Goal: Information Seeking & Learning: Learn about a topic

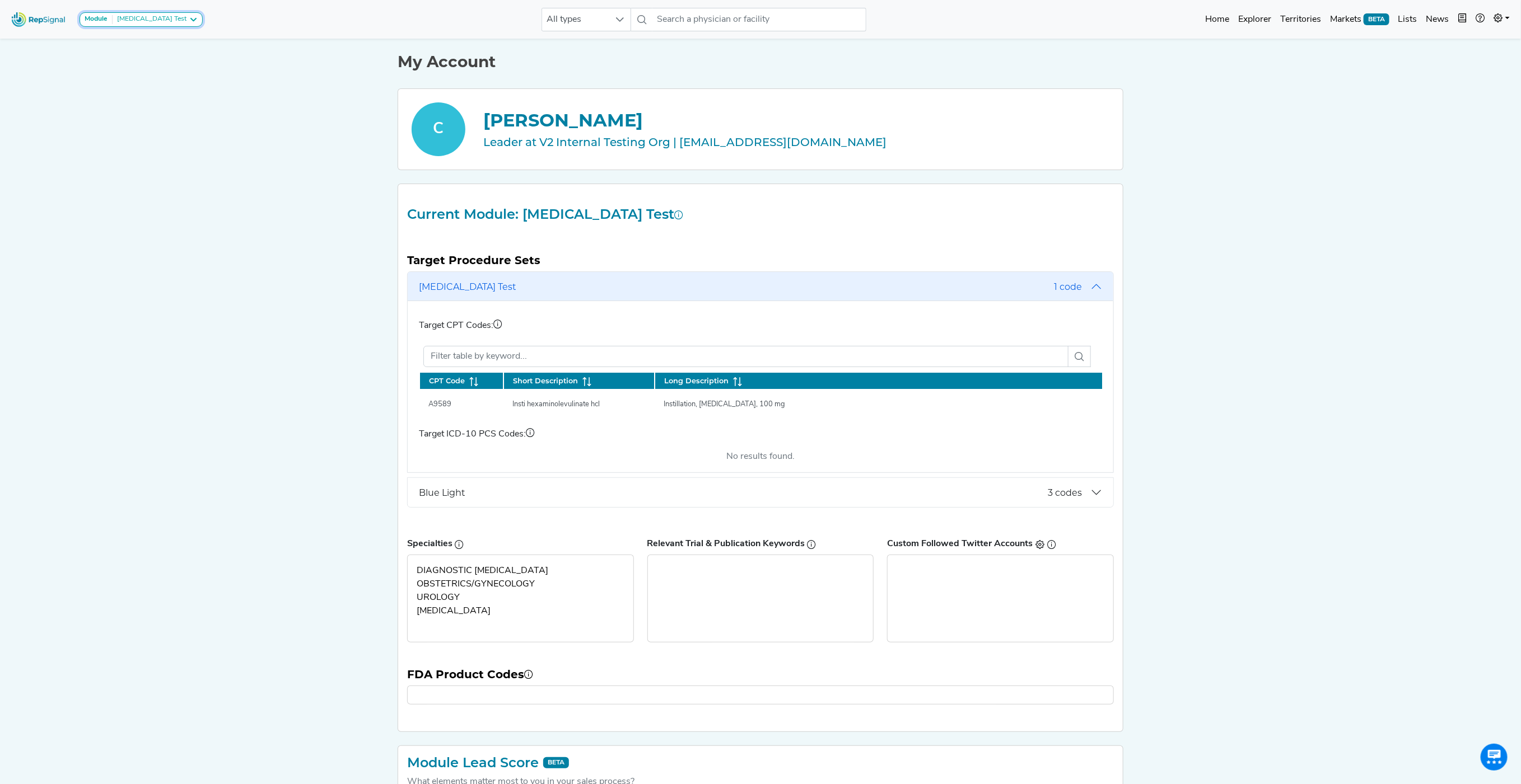
click at [189, 22] on icon at bounding box center [193, 19] width 9 height 9
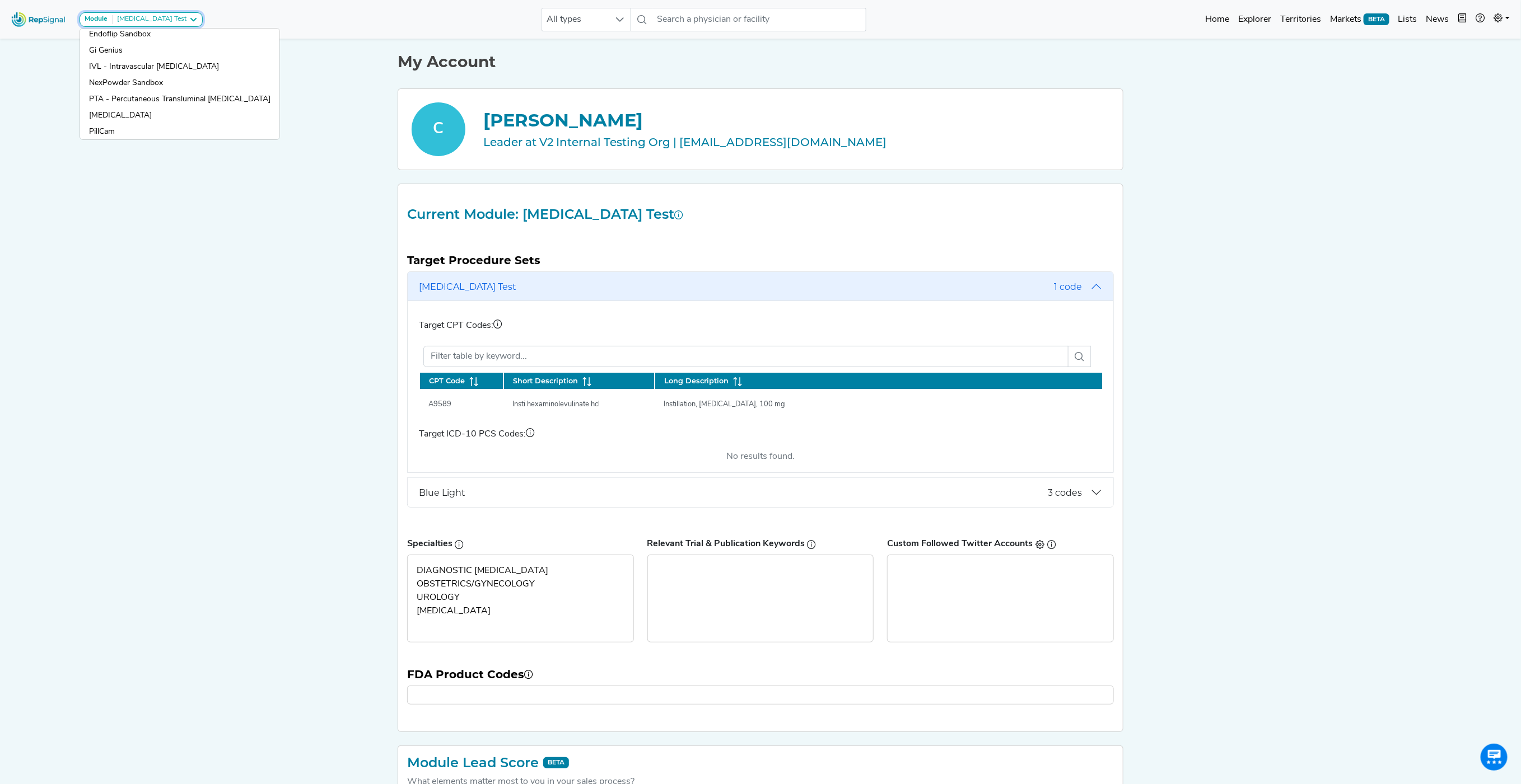
scroll to position [137, 0]
click at [161, 74] on link "IVL - Intravascular [MEDICAL_DATA]" at bounding box center [179, 81] width 199 height 16
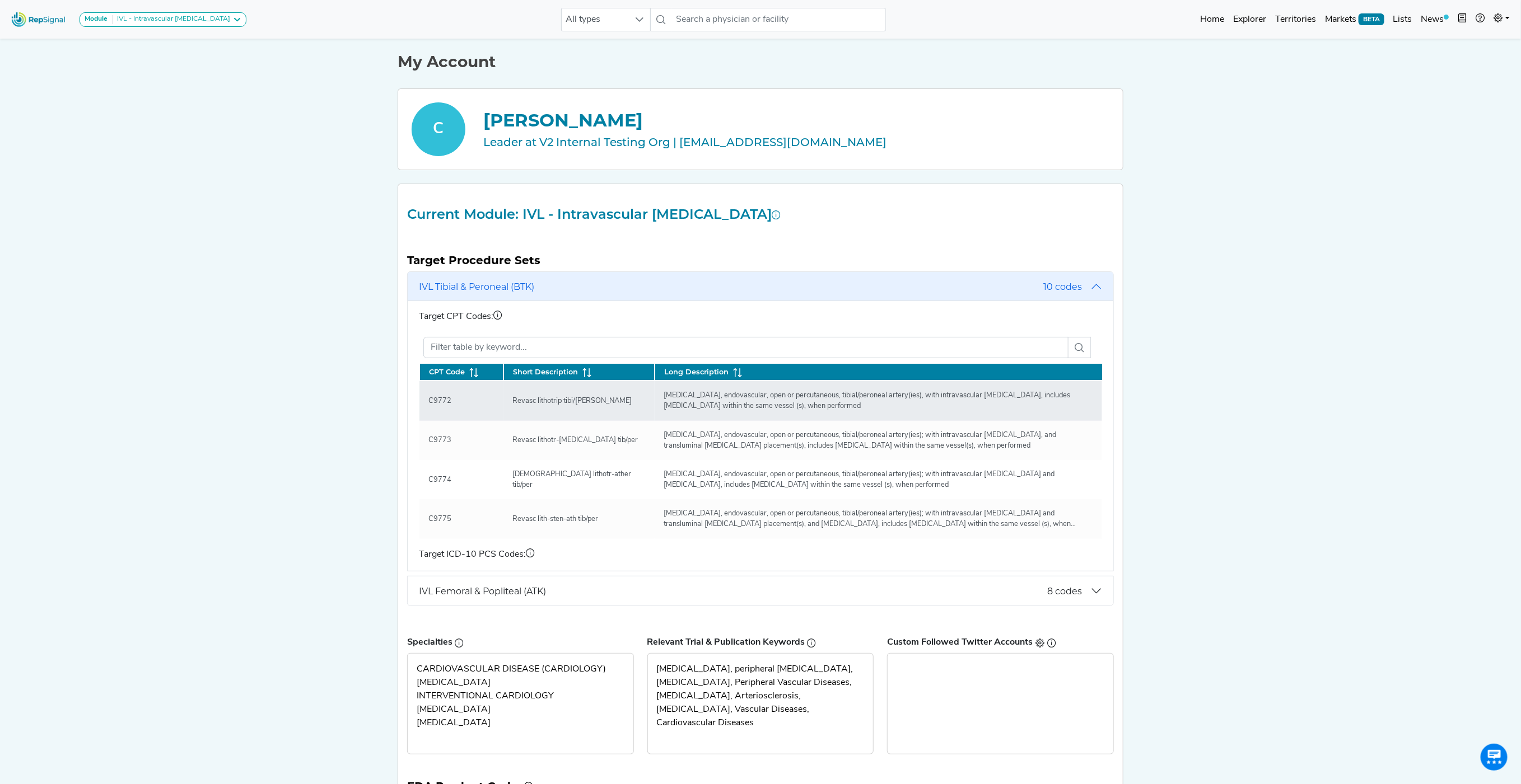
scroll to position [0, 0]
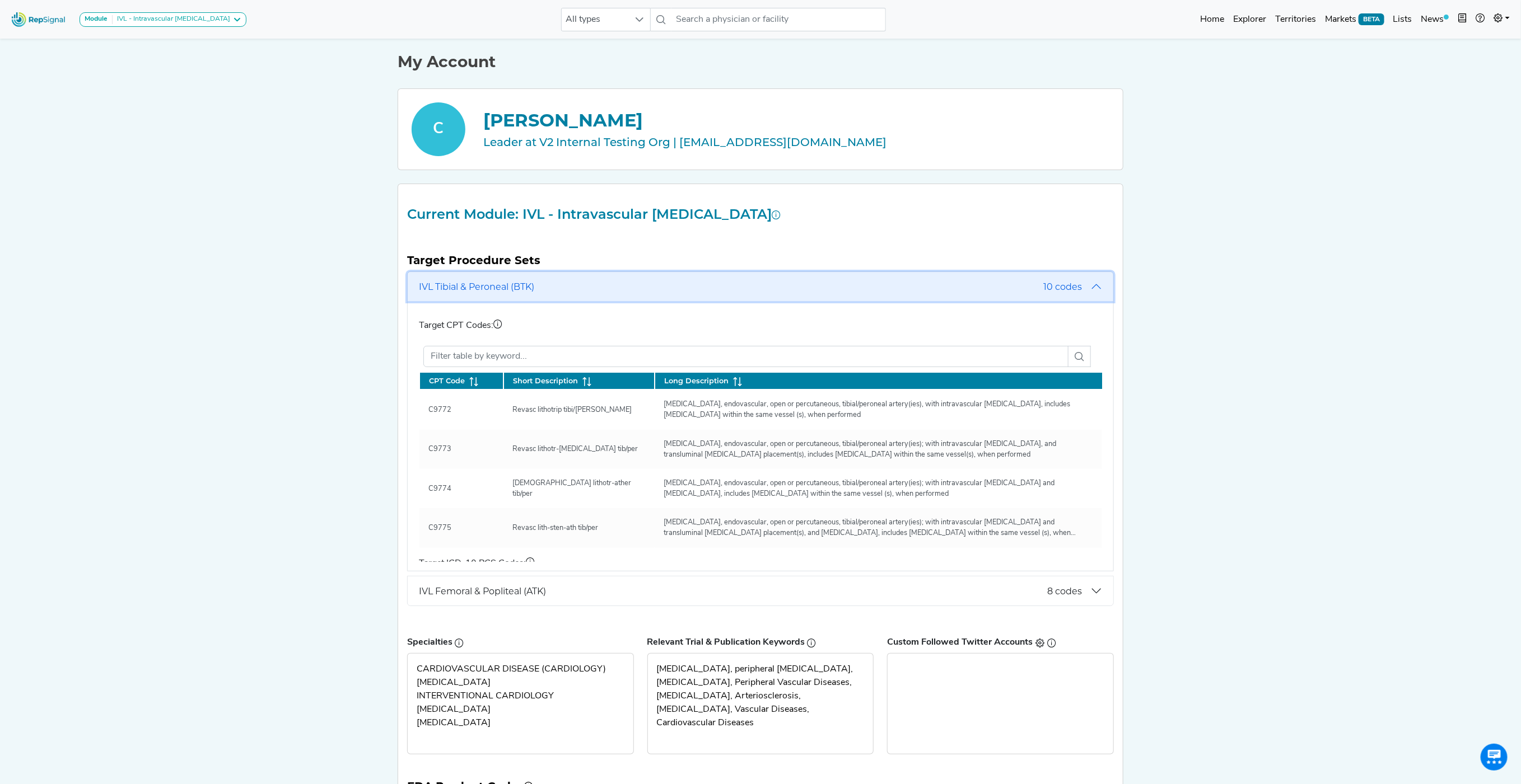
click at [1060, 284] on span "10 codes" at bounding box center [1062, 286] width 39 height 11
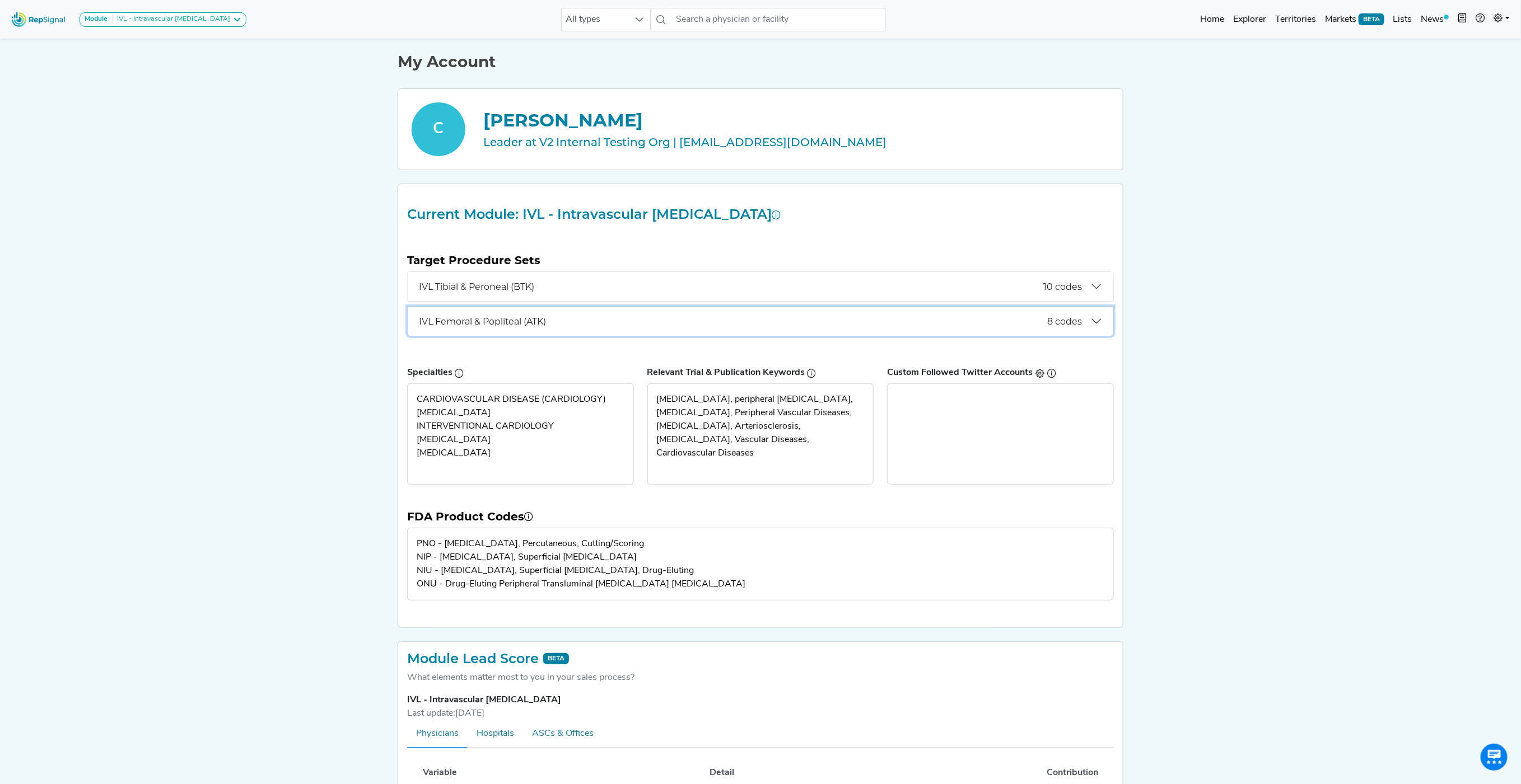
click at [1077, 330] on button "IVL Femoral & Popliteal (ATK) 8 codes" at bounding box center [760, 321] width 705 height 29
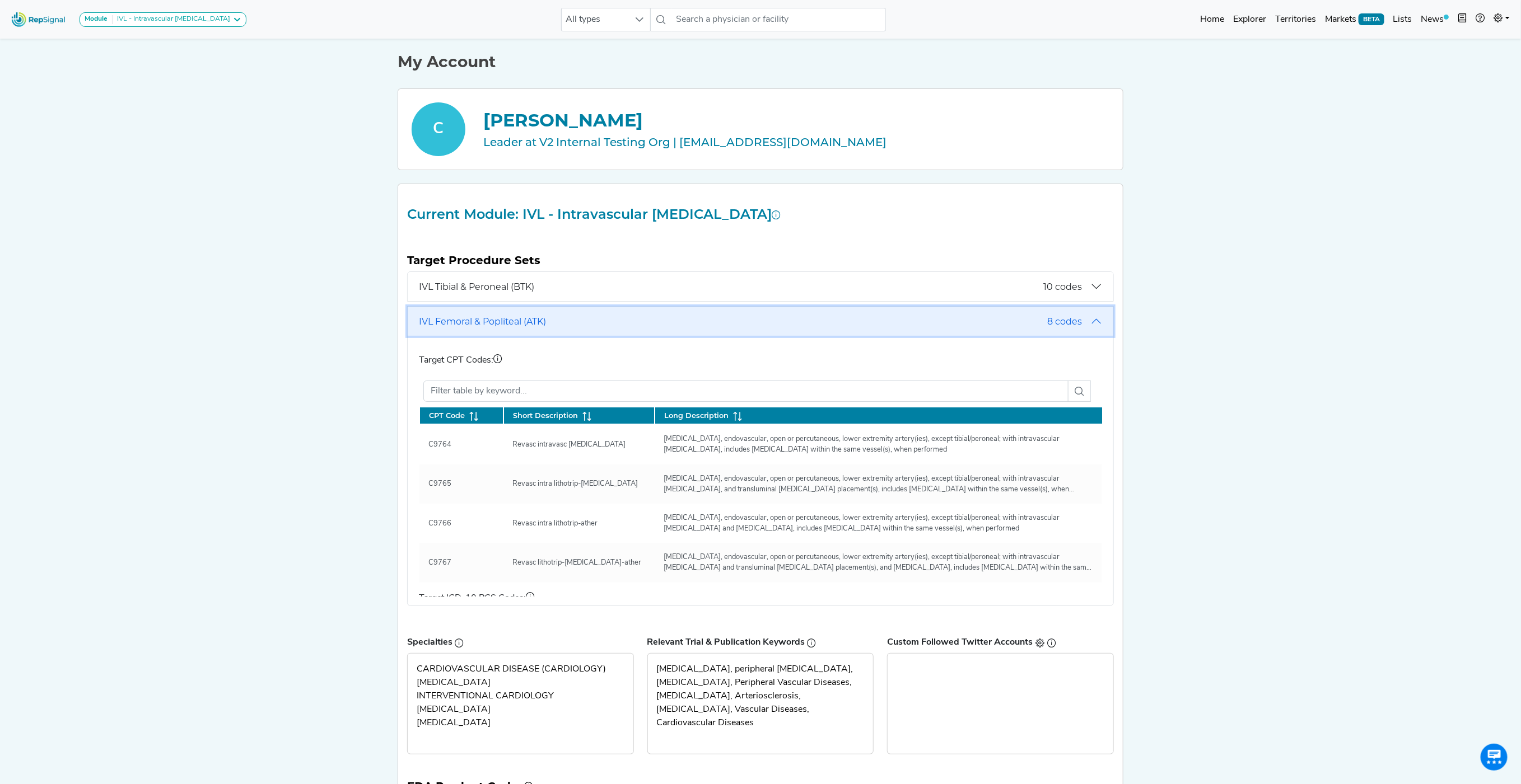
click at [561, 327] on span "IVL Femoral & Popliteal (ATK)" at bounding box center [733, 321] width 628 height 11
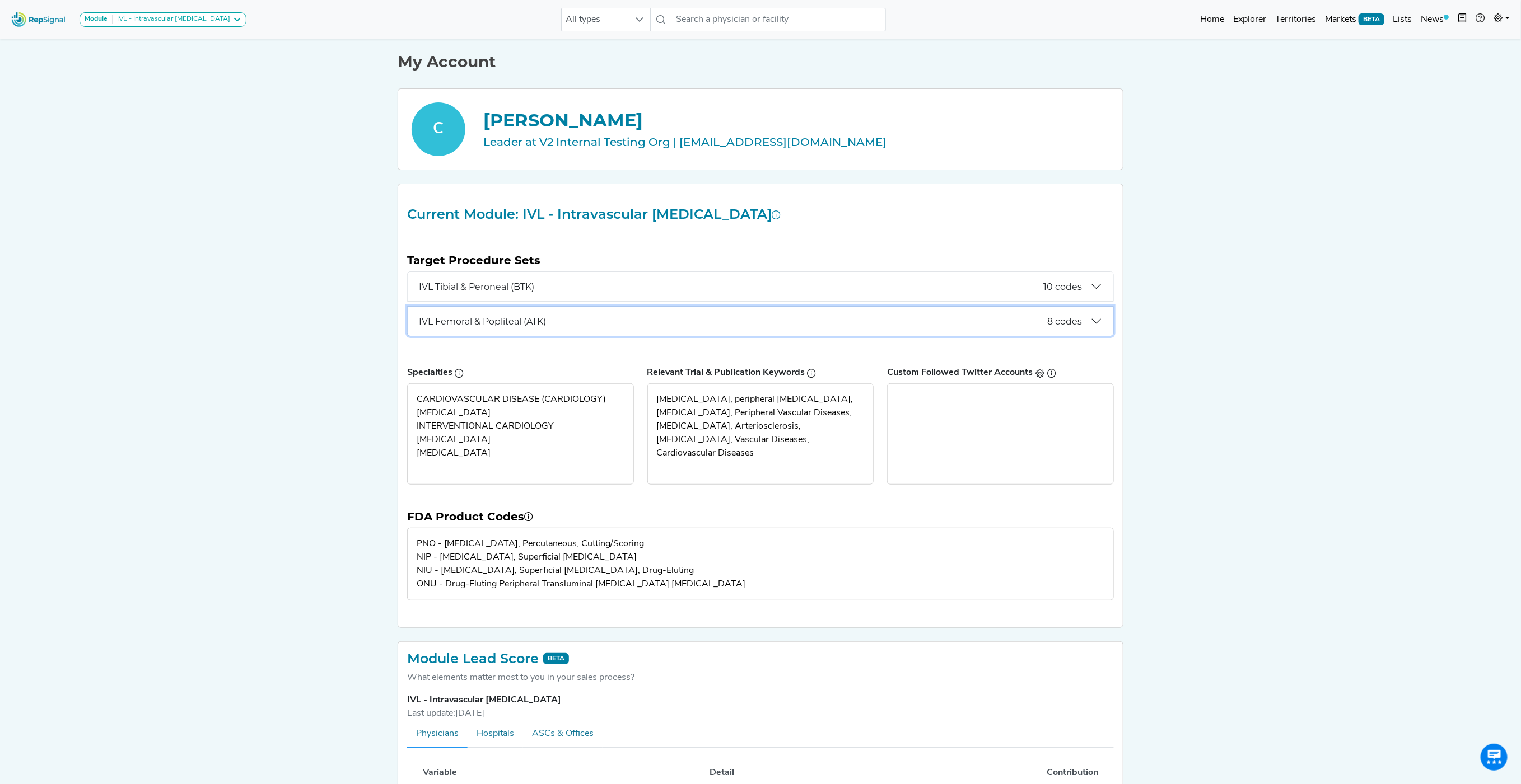
click at [533, 324] on span "IVL Femoral & Popliteal (ATK)" at bounding box center [733, 321] width 628 height 11
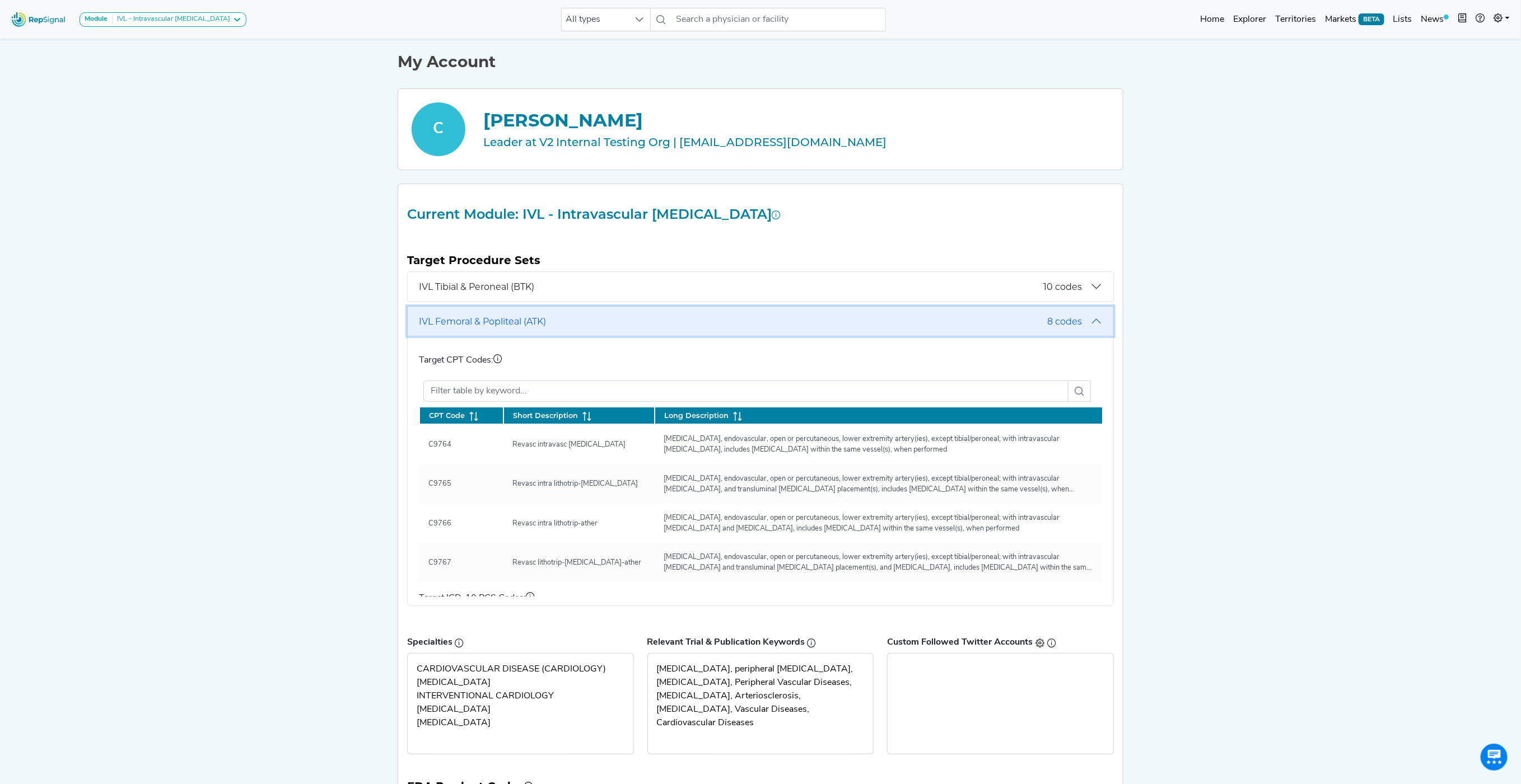
click at [533, 324] on span "IVL Femoral & Popliteal (ATK)" at bounding box center [733, 321] width 628 height 11
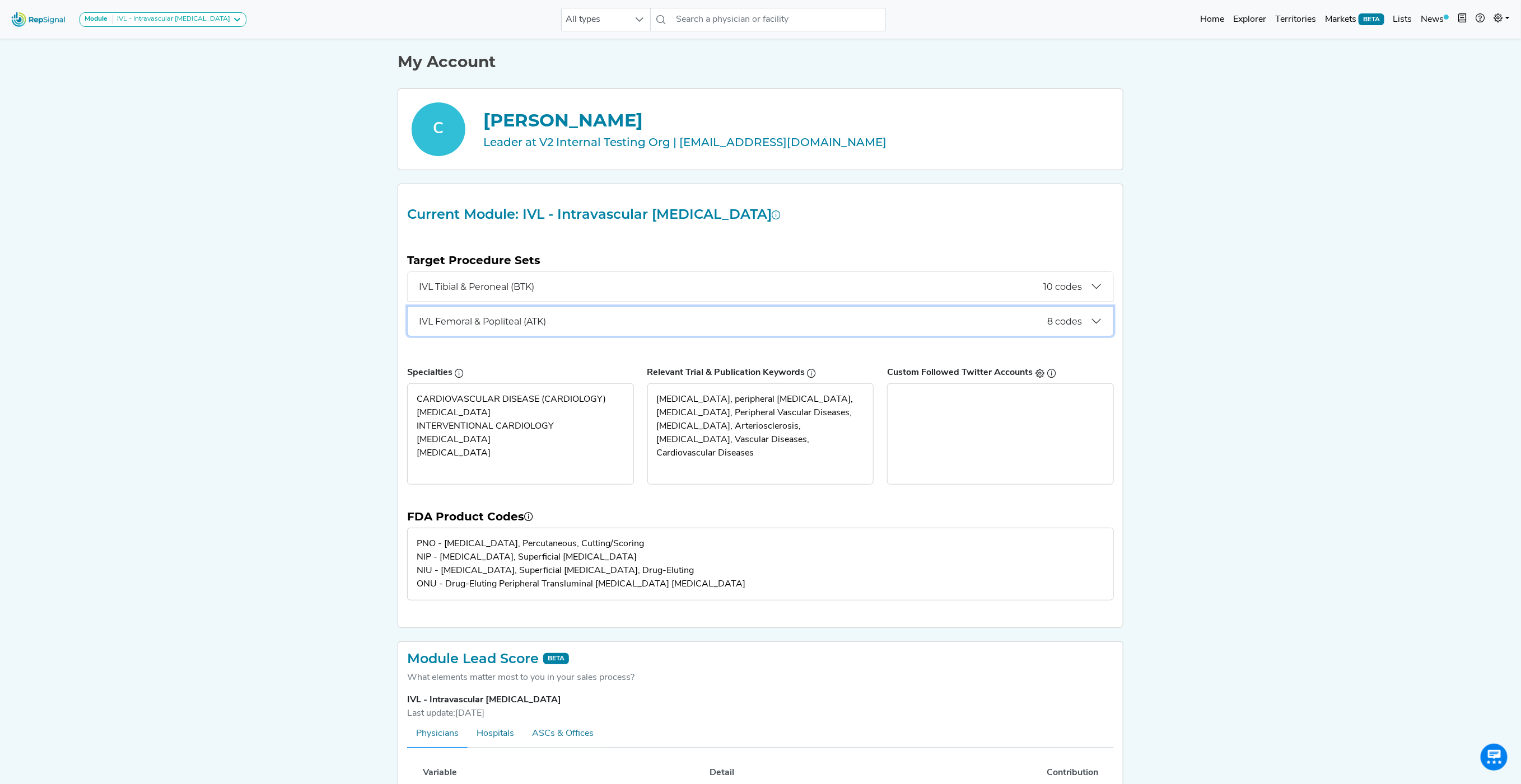
click at [1060, 320] on span "8 codes" at bounding box center [1064, 321] width 35 height 11
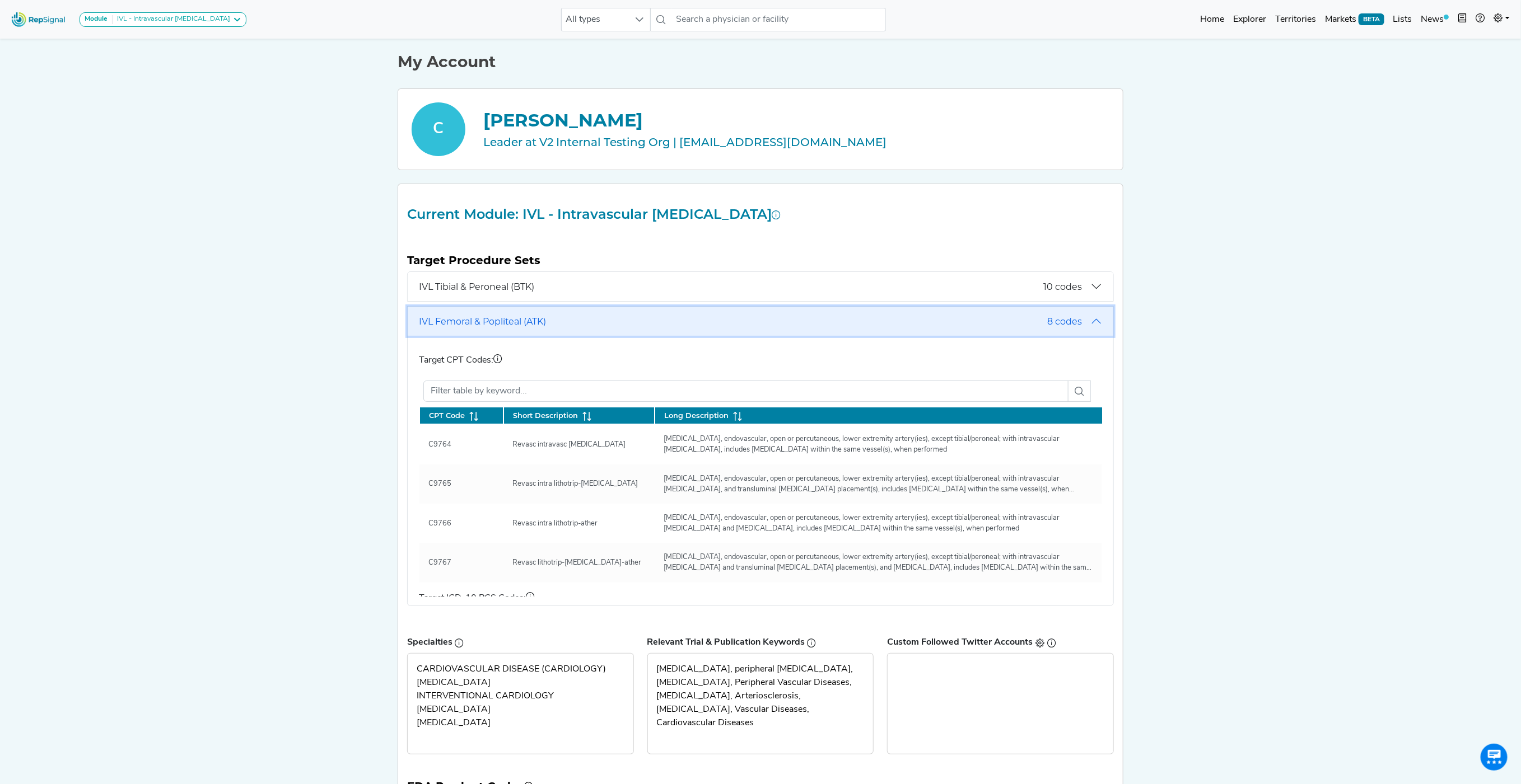
click at [1060, 320] on span "8 codes" at bounding box center [1064, 321] width 35 height 11
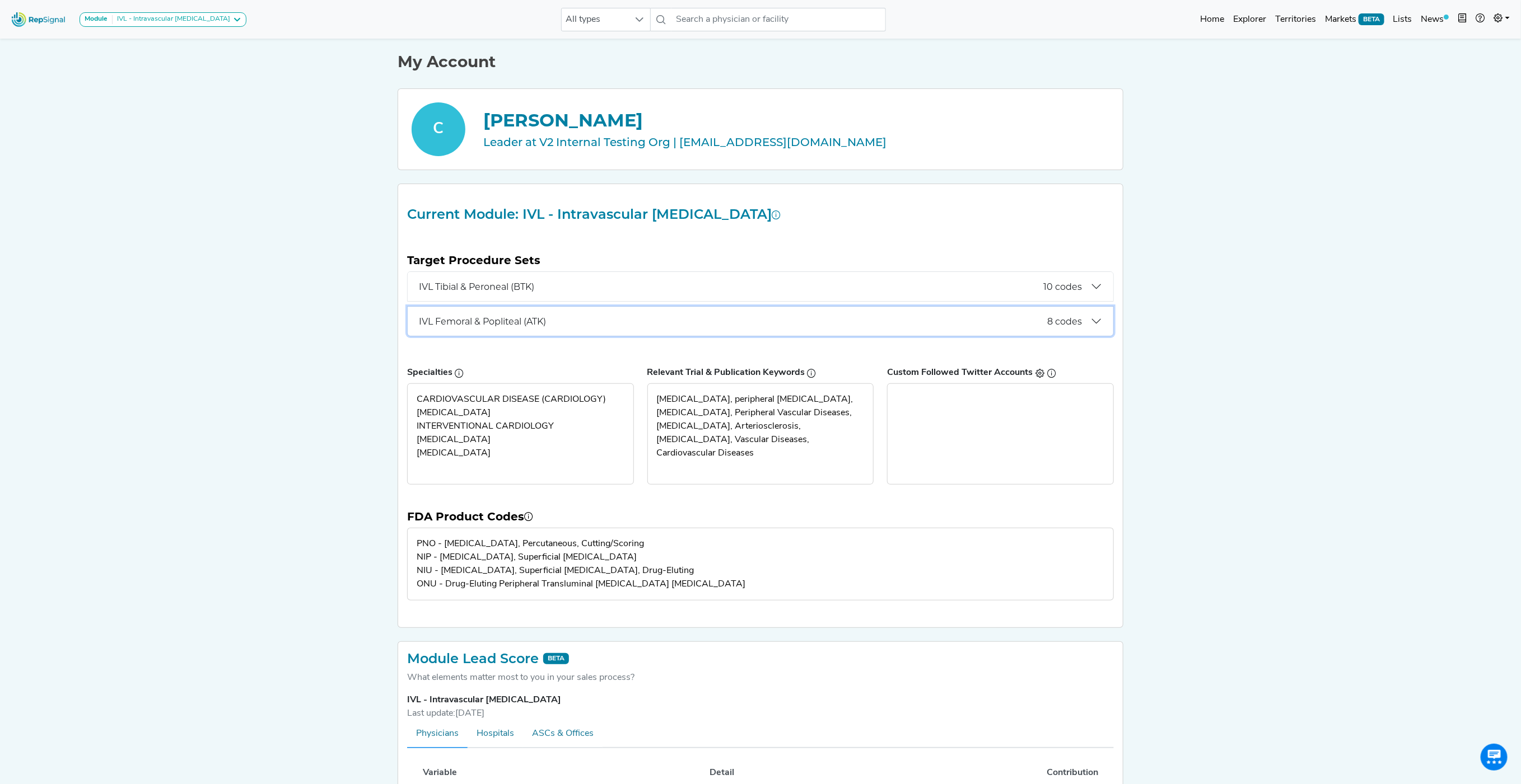
scroll to position [6, 0]
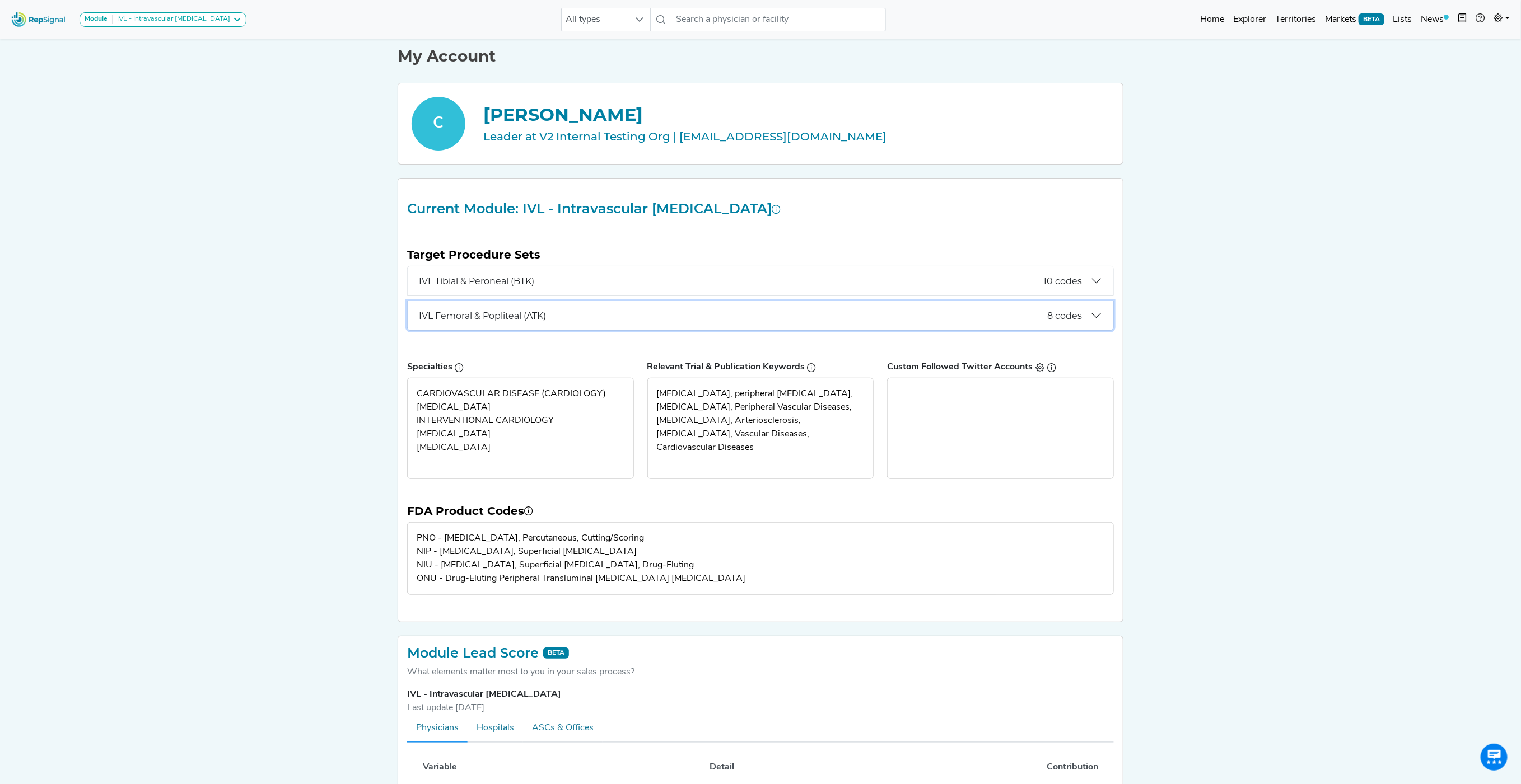
click at [1072, 314] on span "8 codes" at bounding box center [1064, 316] width 35 height 11
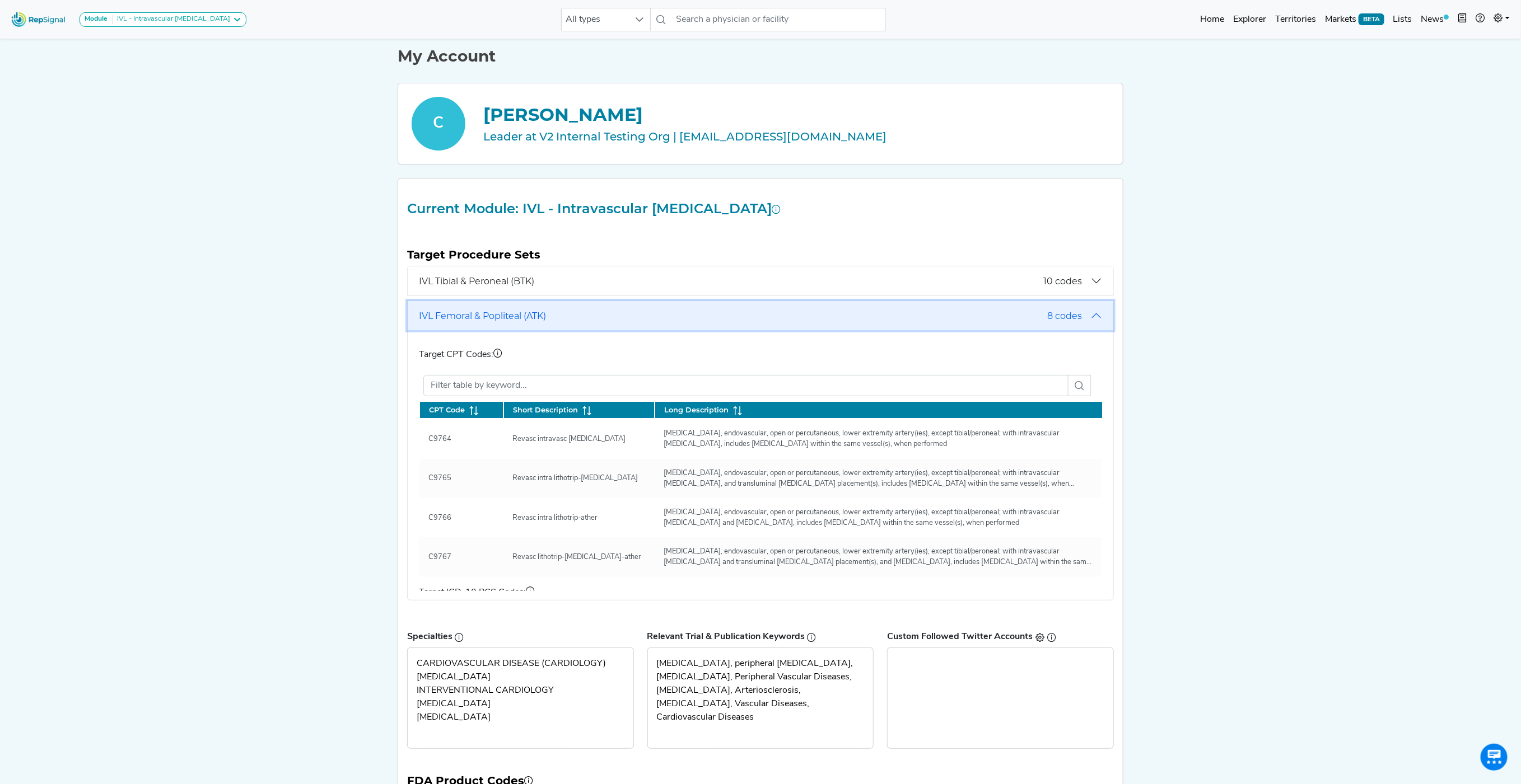
click at [1072, 314] on span "8 codes" at bounding box center [1064, 316] width 35 height 11
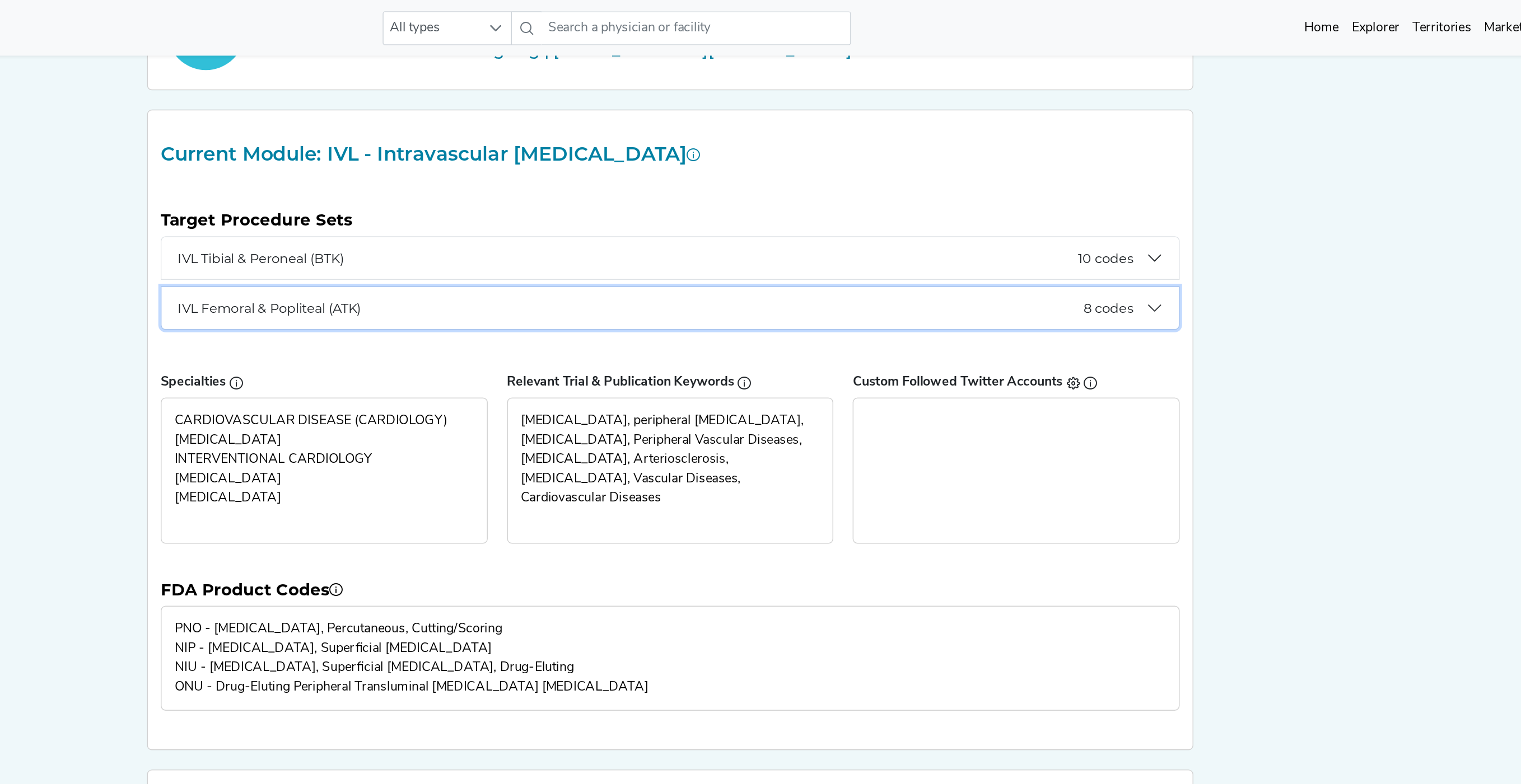
scroll to position [0, 0]
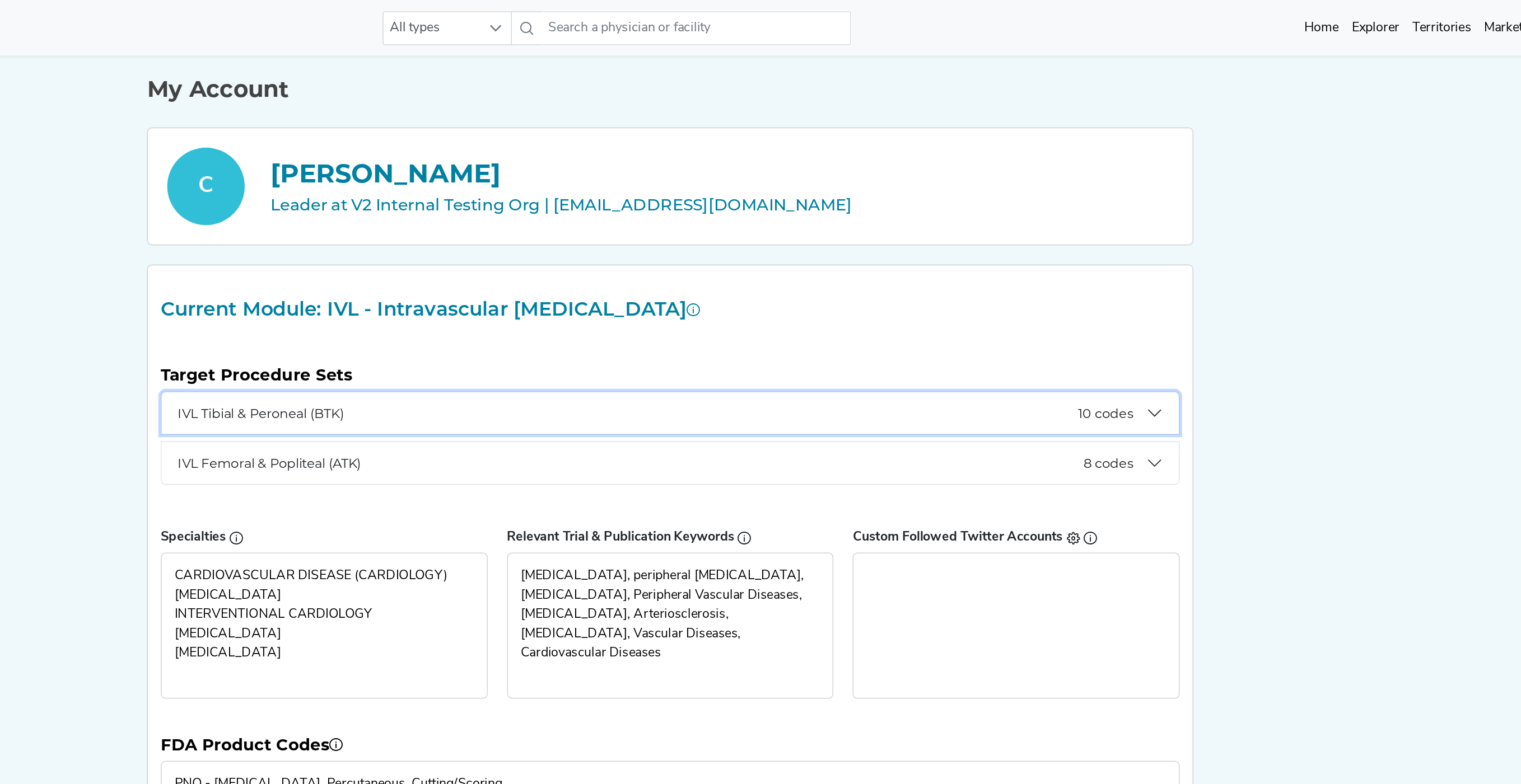
click at [762, 291] on span "IVL Tibial & Peroneal (BTK)" at bounding box center [731, 286] width 624 height 11
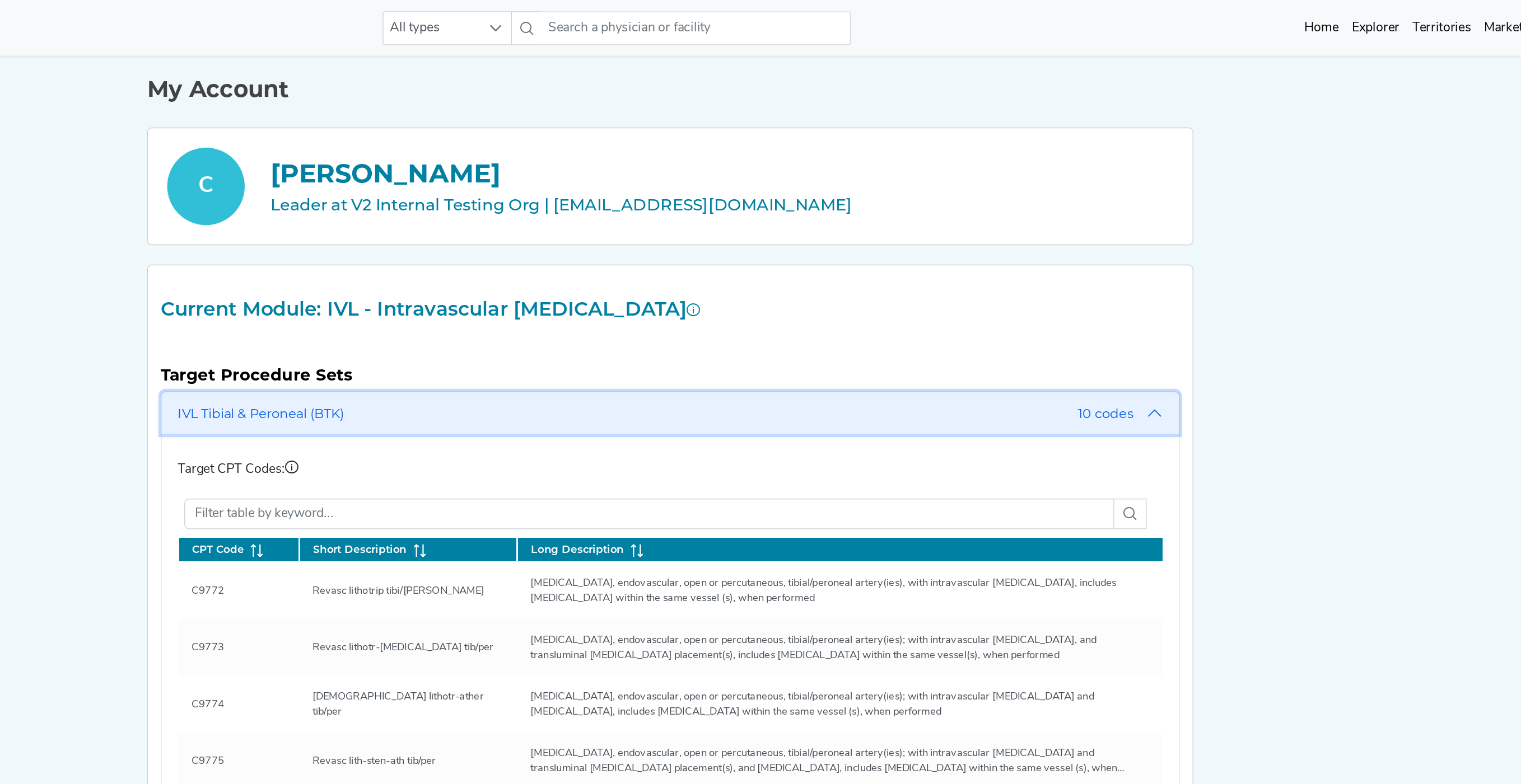
click at [762, 291] on span "IVL Tibial & Peroneal (BTK)" at bounding box center [731, 286] width 624 height 11
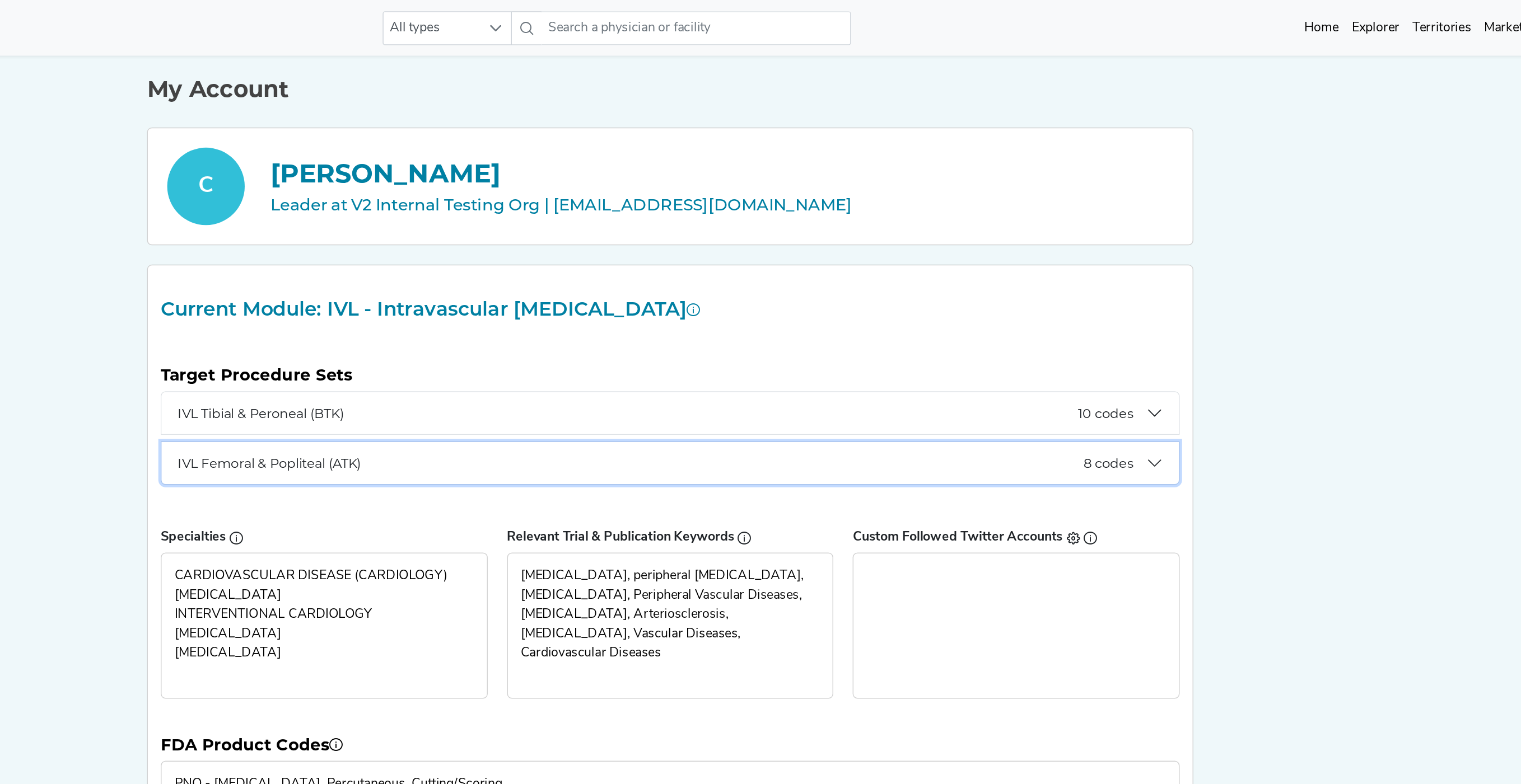
click at [772, 327] on span "IVL Femoral & Popliteal (ATK)" at bounding box center [733, 321] width 628 height 11
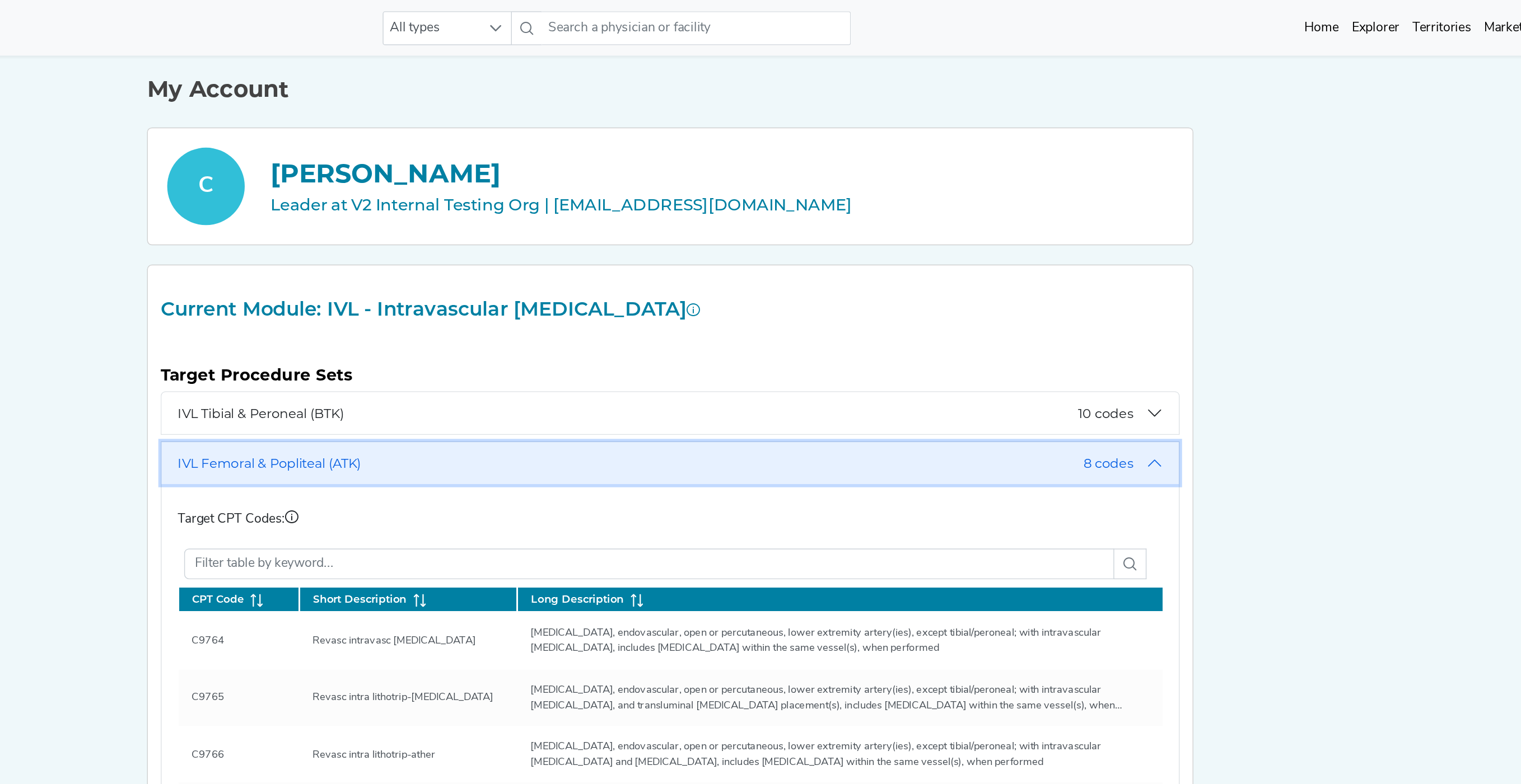
click at [772, 327] on span "IVL Femoral & Popliteal (ATK)" at bounding box center [733, 321] width 628 height 11
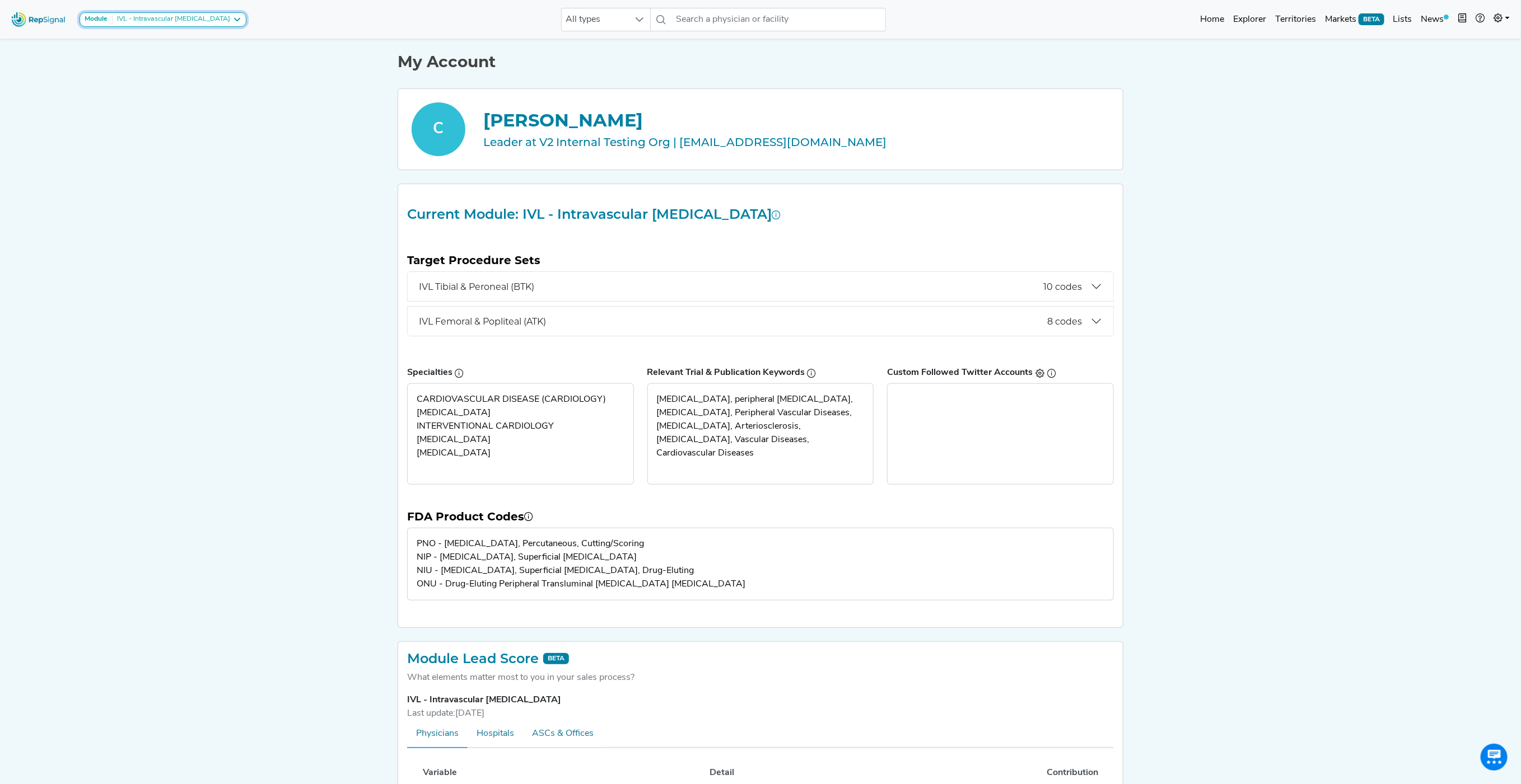
click at [187, 18] on div "IVL - Intravascular [MEDICAL_DATA]" at bounding box center [171, 19] width 118 height 9
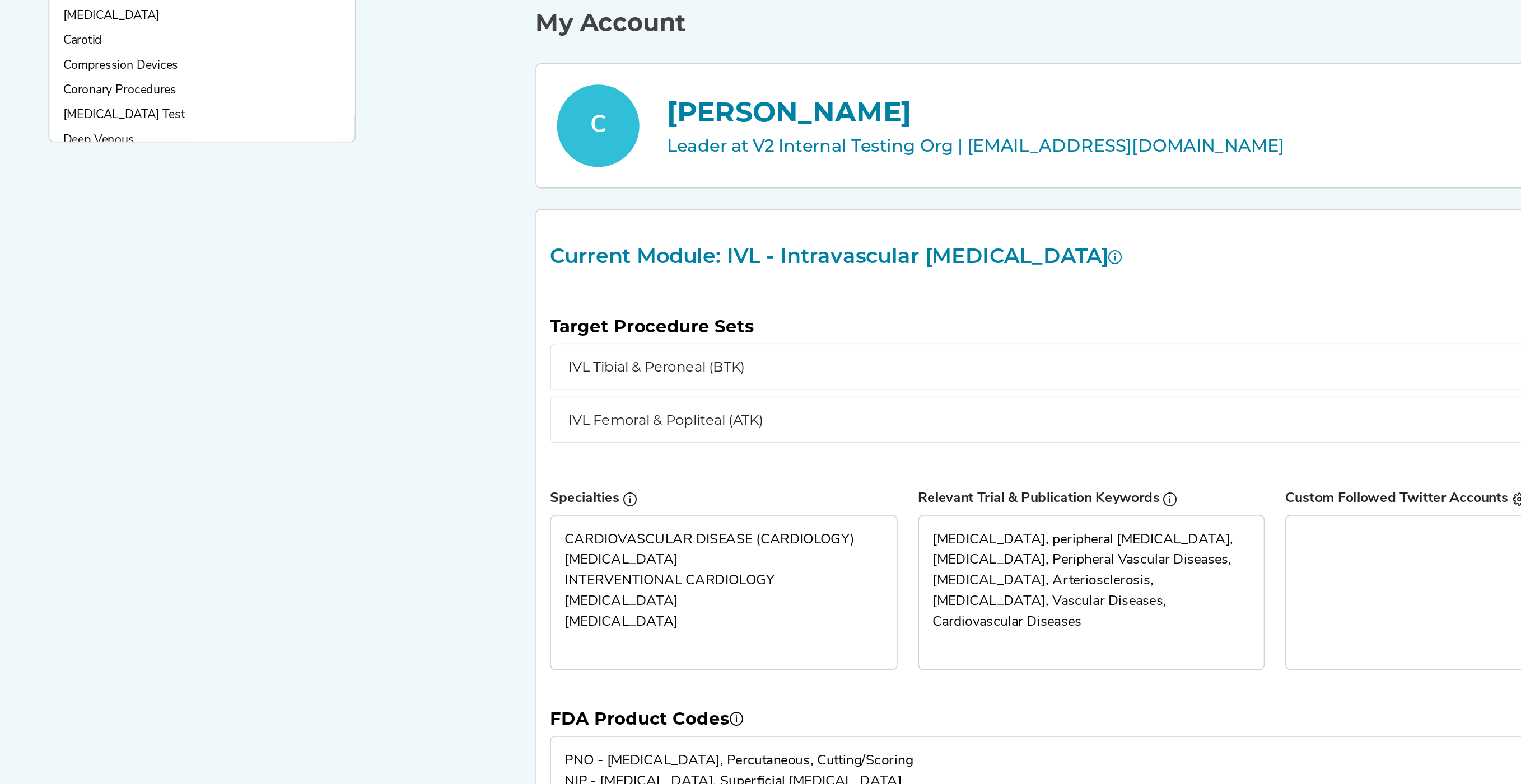
click at [147, 192] on div "Module IVL - Intravascular [MEDICAL_DATA] [MEDICAL_DATA] [MEDICAL_DATA] Carotid…" at bounding box center [760, 466] width 1521 height 932
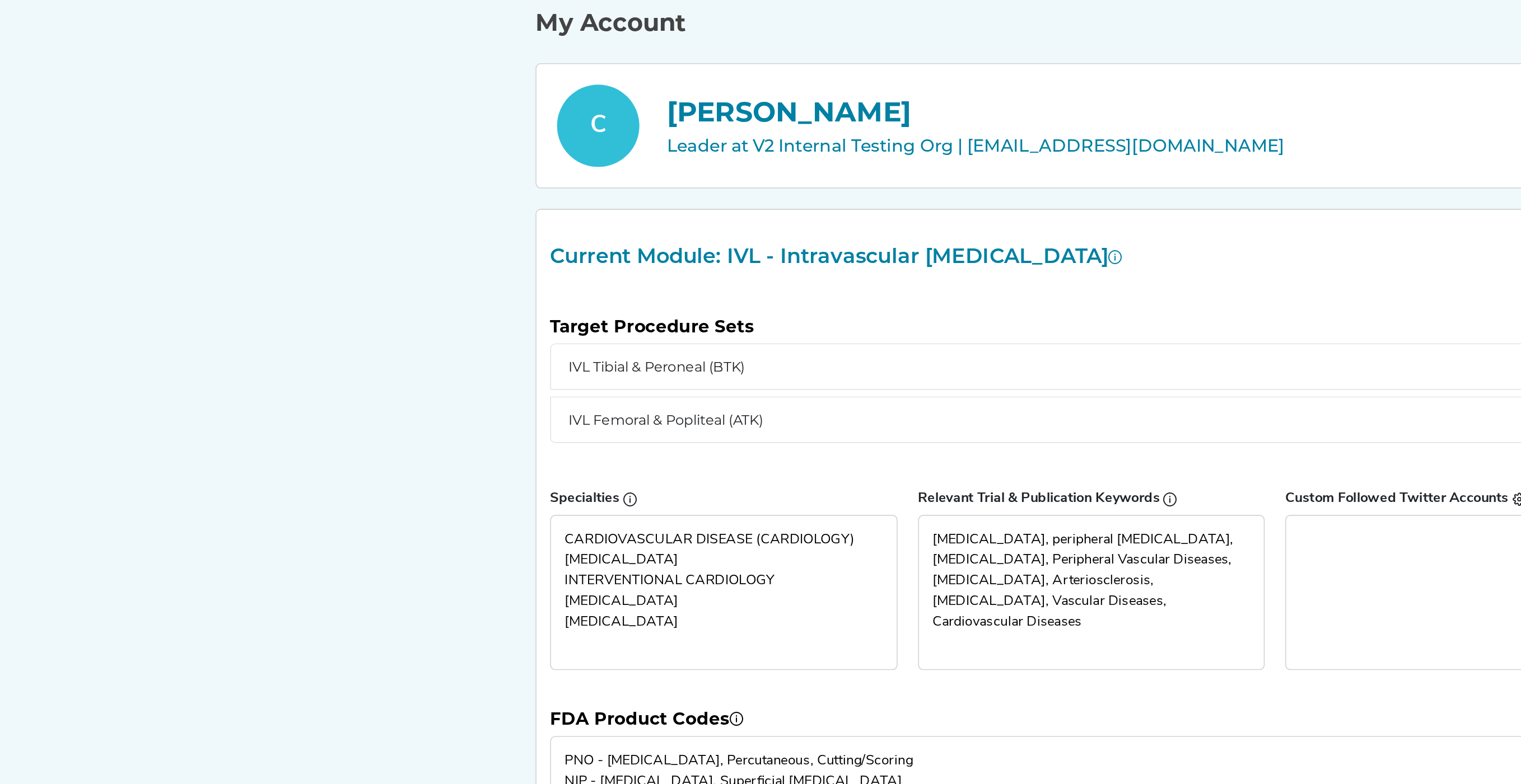
click at [233, 252] on div "Module IVL - Intravascular [MEDICAL_DATA] [MEDICAL_DATA] [MEDICAL_DATA] Carotid…" at bounding box center [760, 466] width 1521 height 932
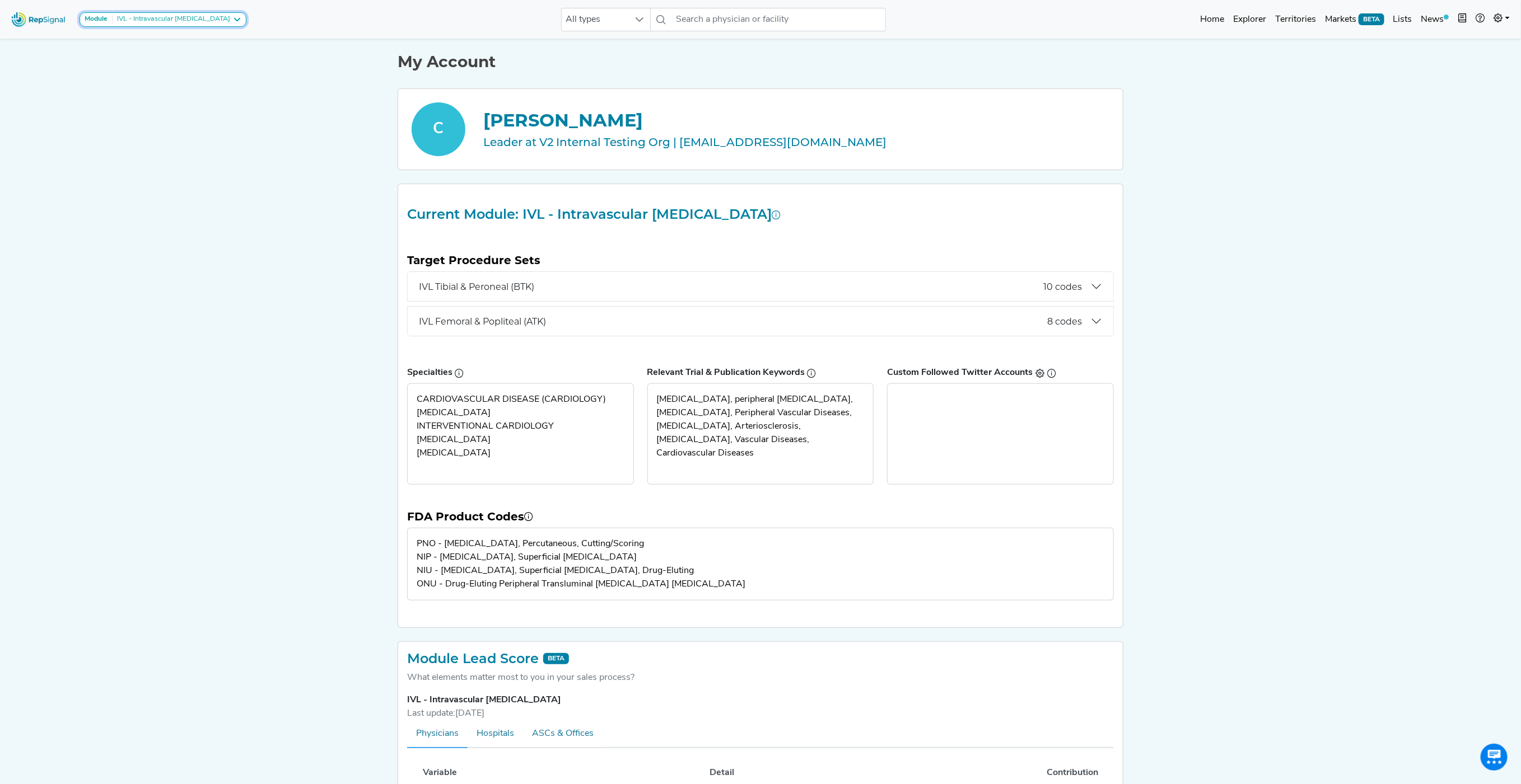
click at [205, 17] on div "IVL - Intravascular [MEDICAL_DATA]" at bounding box center [171, 19] width 118 height 9
click at [133, 131] on link "[MEDICAL_DATA] Test" at bounding box center [179, 138] width 199 height 16
click at [1503, 21] on link at bounding box center [1502, 19] width 25 height 22
click at [1468, 96] on link "Logout" at bounding box center [1469, 92] width 88 height 22
